Goal: Navigation & Orientation: Find specific page/section

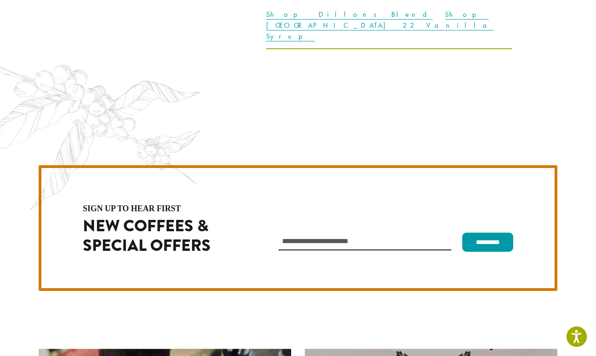
scroll to position [2570, 0]
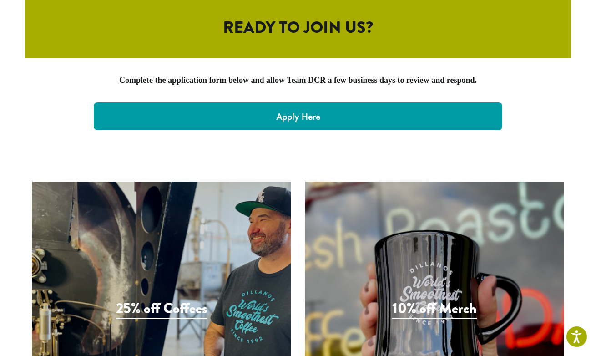
scroll to position [1975, 0]
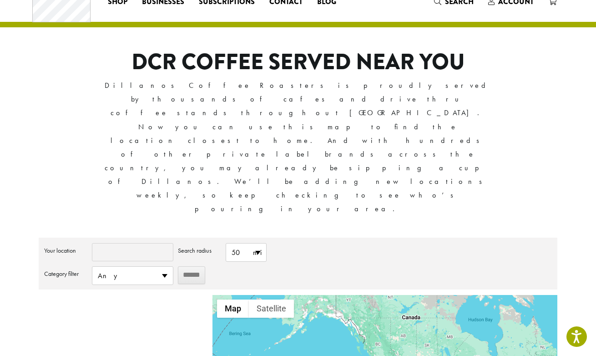
scroll to position [50, 0]
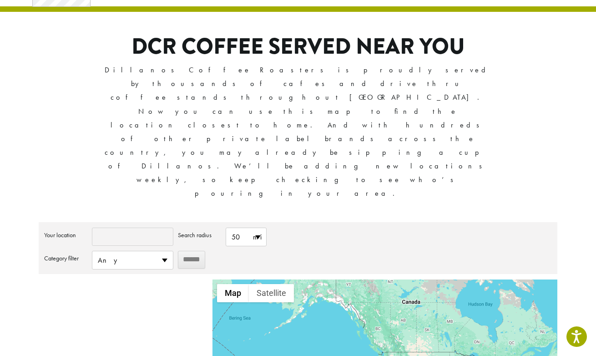
click at [381, 279] on div at bounding box center [384, 358] width 345 height 159
click at [429, 279] on div at bounding box center [384, 358] width 345 height 159
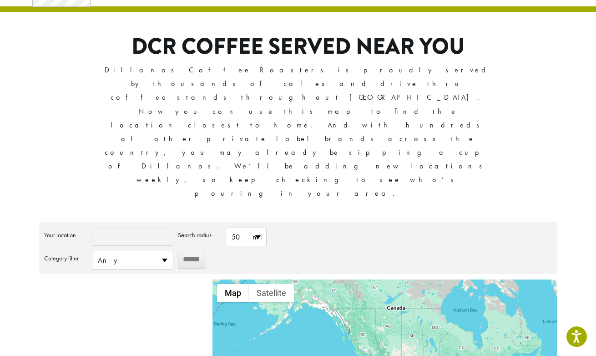
drag, startPoint x: 429, startPoint y: 241, endPoint x: 410, endPoint y: 247, distance: 20.3
click at [410, 279] on div at bounding box center [384, 358] width 345 height 159
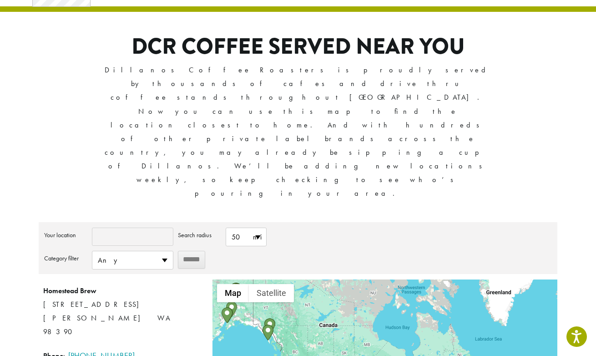
drag, startPoint x: 268, startPoint y: 247, endPoint x: 309, endPoint y: 247, distance: 41.4
click at [309, 279] on div at bounding box center [384, 358] width 345 height 159
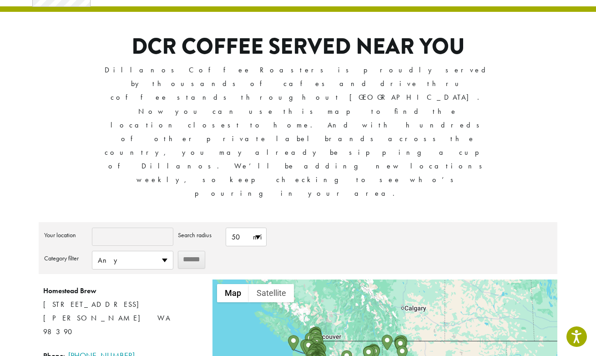
drag, startPoint x: 321, startPoint y: 281, endPoint x: 322, endPoint y: 146, distance: 135.1
click at [322, 222] on div "**********" at bounding box center [298, 330] width 519 height 217
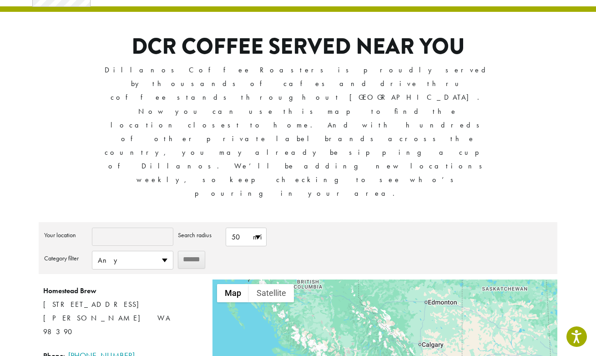
drag, startPoint x: 320, startPoint y: 207, endPoint x: 388, endPoint y: 310, distance: 123.8
click at [388, 310] on div at bounding box center [384, 358] width 345 height 159
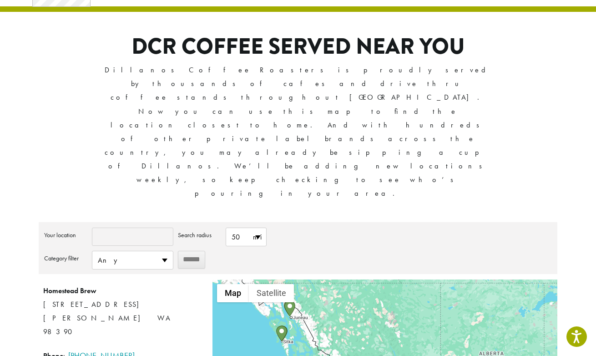
click at [283, 325] on img "Fish Eye Coffee" at bounding box center [281, 333] width 11 height 16
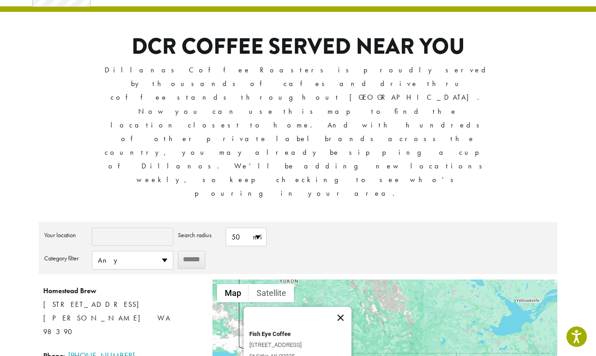
click at [344, 307] on button "Close" at bounding box center [340, 318] width 22 height 22
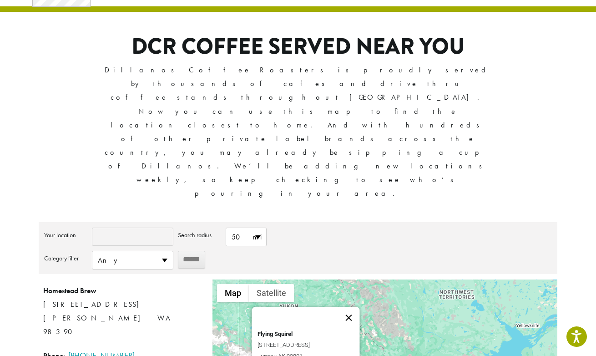
click at [349, 307] on button "Close" at bounding box center [349, 318] width 22 height 22
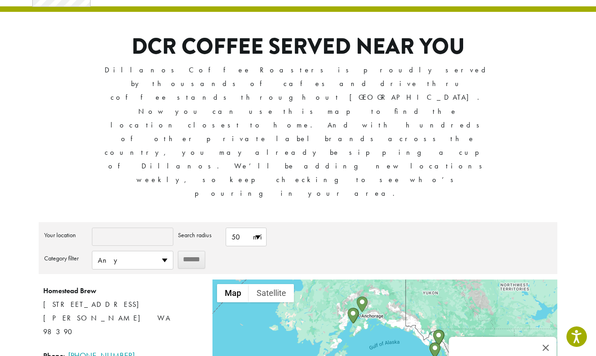
drag, startPoint x: 267, startPoint y: 264, endPoint x: 388, endPoint y: 295, distance: 124.4
click at [388, 295] on div "Wanna Cupcake? [STREET_ADDRESS] Ste 107 [GEOGRAPHIC_DATA] WA 98372 Phone : [PHO…" at bounding box center [384, 358] width 345 height 159
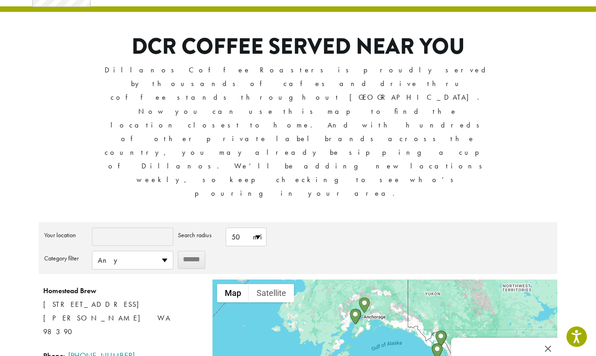
click at [353, 308] on img "Amore Mocha" at bounding box center [355, 316] width 11 height 16
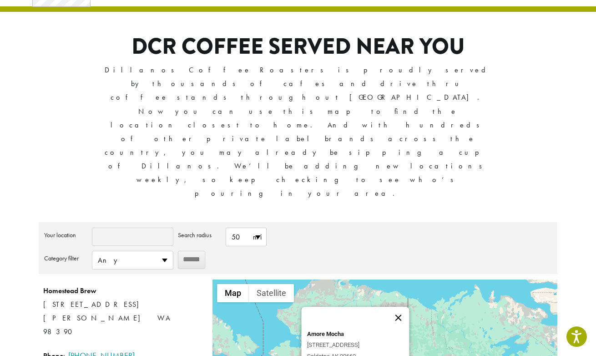
click at [398, 307] on button "Close" at bounding box center [398, 318] width 22 height 22
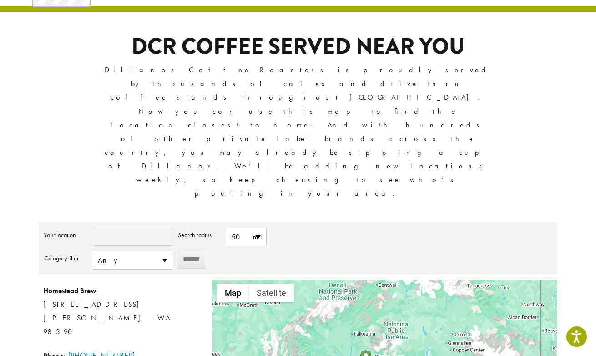
drag, startPoint x: 329, startPoint y: 305, endPoint x: 355, endPoint y: 187, distance: 120.1
click at [355, 279] on div at bounding box center [384, 358] width 345 height 159
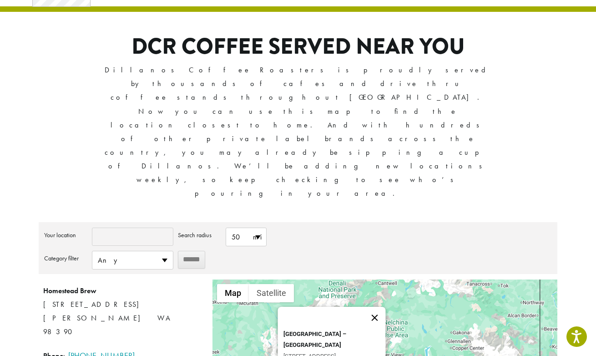
click at [381, 307] on button "Close" at bounding box center [374, 318] width 22 height 22
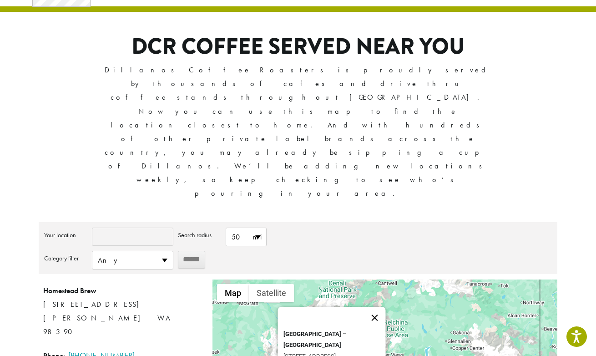
click at [378, 307] on button "Close" at bounding box center [374, 318] width 22 height 22
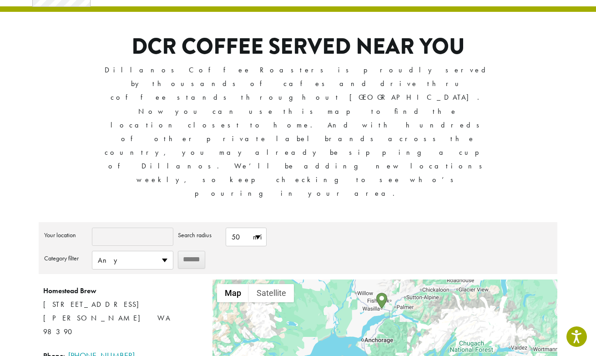
drag, startPoint x: 345, startPoint y: 298, endPoint x: 418, endPoint y: 235, distance: 96.5
click at [418, 279] on div at bounding box center [384, 358] width 345 height 159
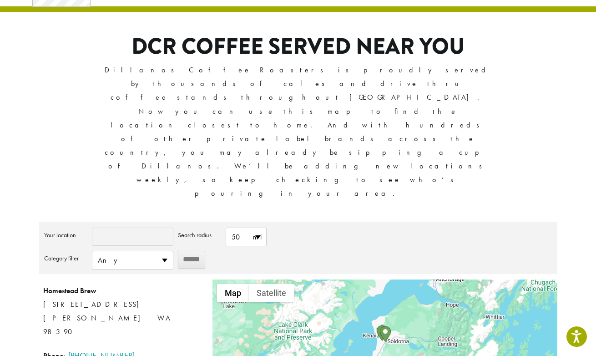
click at [377, 325] on img "Amore Mocha" at bounding box center [382, 333] width 11 height 16
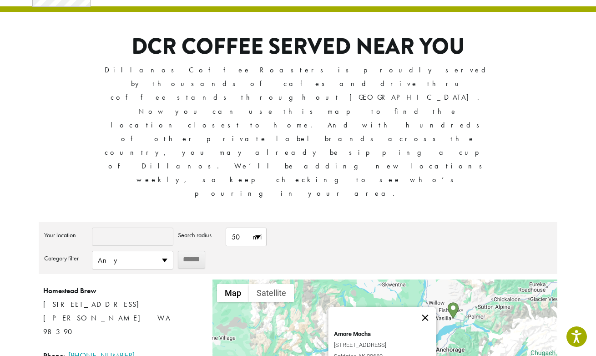
click at [427, 307] on button "Close" at bounding box center [425, 318] width 22 height 22
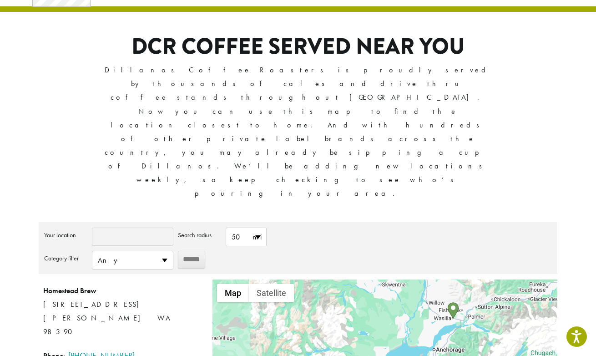
click at [449, 302] on img "Coffee Corner" at bounding box center [453, 310] width 11 height 16
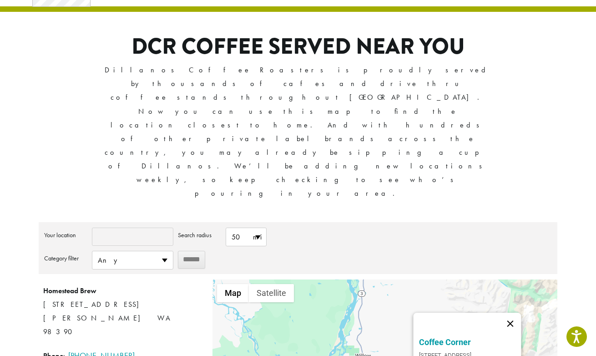
click at [516, 312] on button "Close" at bounding box center [510, 323] width 22 height 22
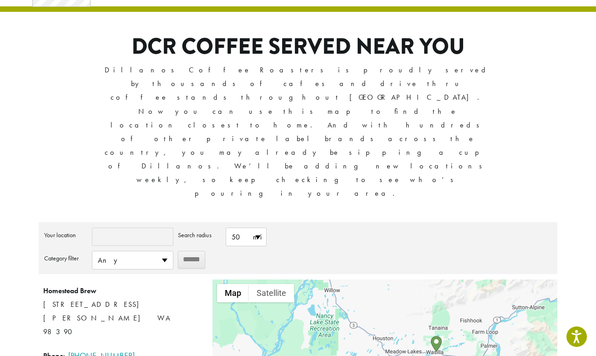
drag, startPoint x: 428, startPoint y: 262, endPoint x: 396, endPoint y: 194, distance: 75.3
click at [396, 279] on div at bounding box center [384, 358] width 345 height 159
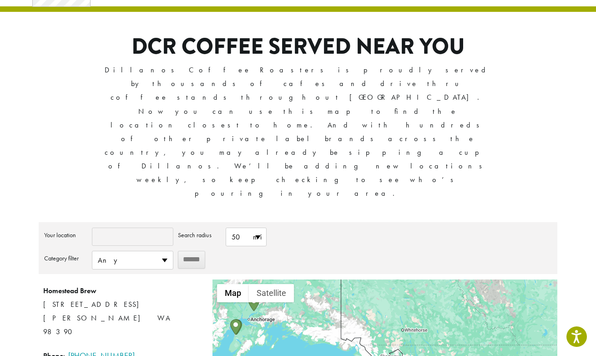
drag, startPoint x: 432, startPoint y: 302, endPoint x: 342, endPoint y: 222, distance: 120.5
click at [343, 279] on div at bounding box center [384, 358] width 345 height 159
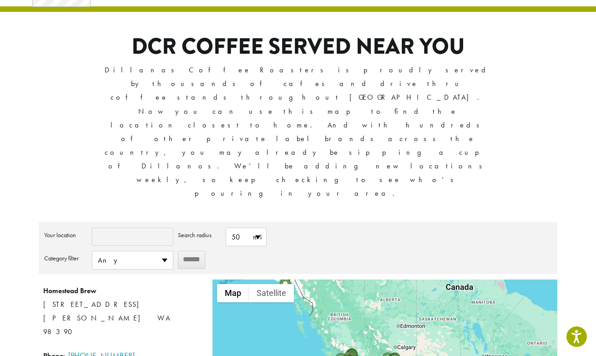
drag, startPoint x: 445, startPoint y: 284, endPoint x: 358, endPoint y: 217, distance: 110.4
click at [358, 279] on div at bounding box center [384, 358] width 345 height 159
drag, startPoint x: 333, startPoint y: 204, endPoint x: 341, endPoint y: 237, distance: 34.2
click at [337, 279] on div at bounding box center [384, 358] width 345 height 159
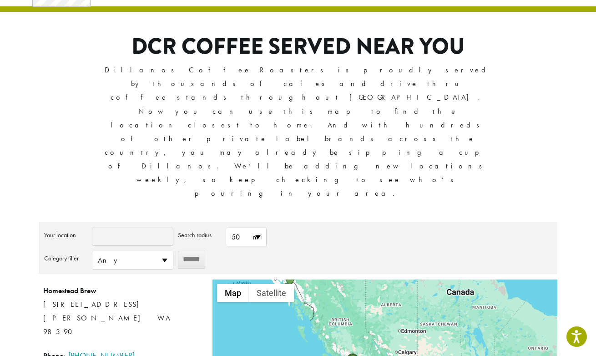
drag, startPoint x: 341, startPoint y: 237, endPoint x: 338, endPoint y: 232, distance: 6.5
click at [339, 279] on div at bounding box center [384, 358] width 345 height 159
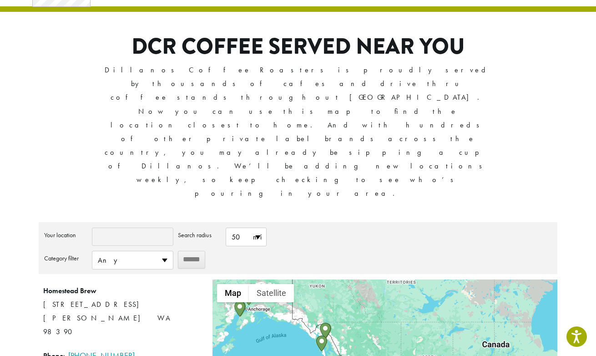
drag, startPoint x: 338, startPoint y: 232, endPoint x: 376, endPoint y: 287, distance: 67.1
click at [376, 287] on div at bounding box center [384, 358] width 345 height 159
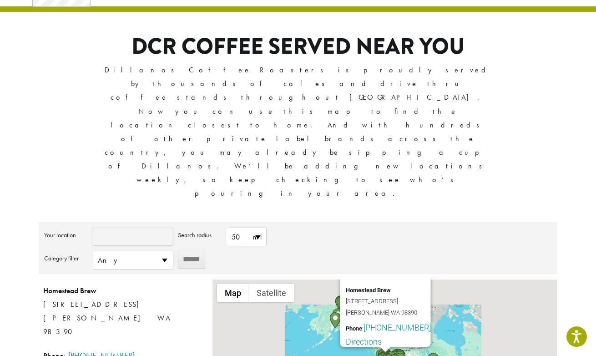
scroll to position [35, 0]
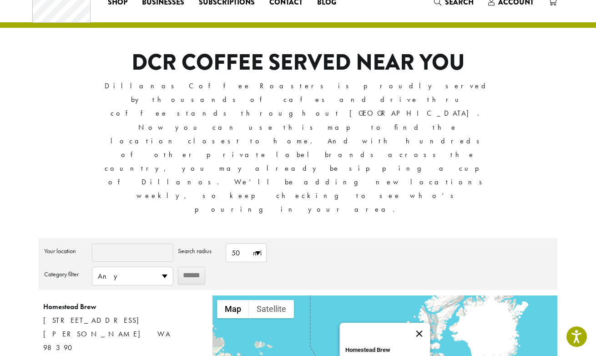
click at [414, 322] on button "Close" at bounding box center [419, 333] width 22 height 22
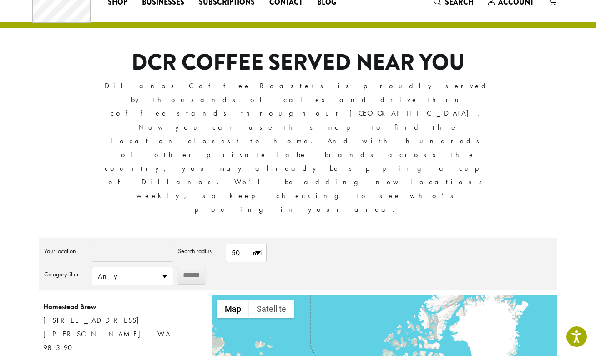
scroll to position [0, 0]
